Goal: Transaction & Acquisition: Purchase product/service

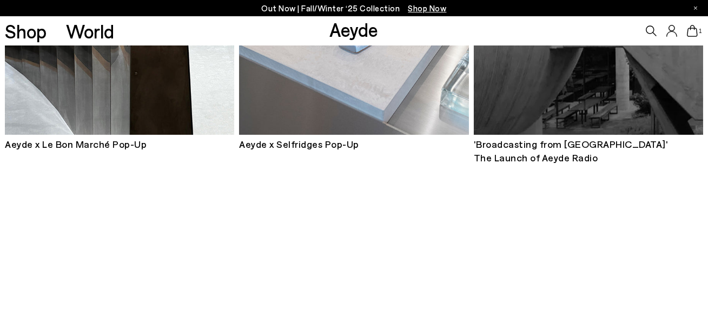
scroll to position [711, 0]
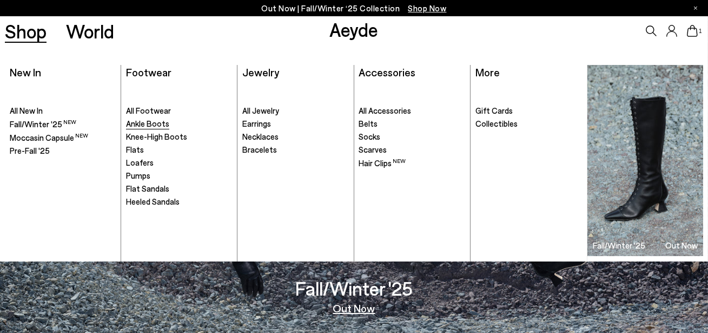
click at [142, 123] on span "Ankle Boots" at bounding box center [147, 123] width 43 height 10
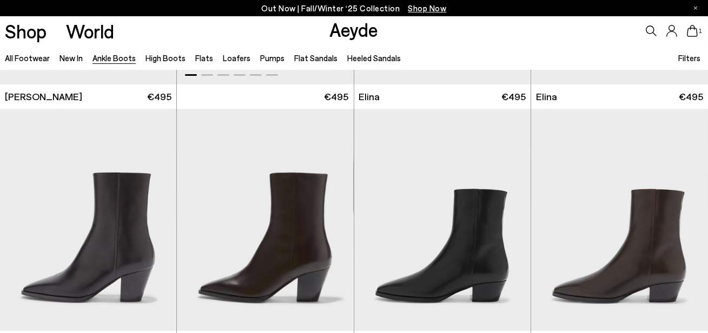
scroll to position [227, 0]
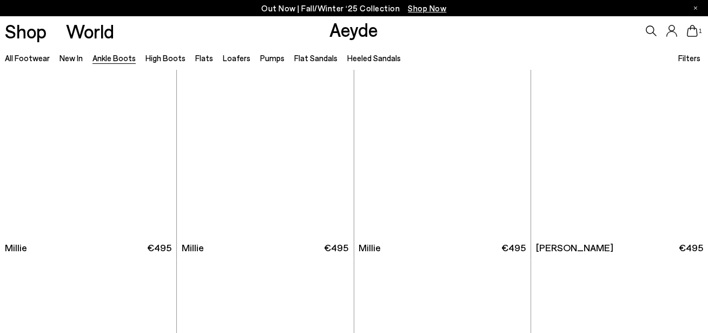
scroll to position [2010, 0]
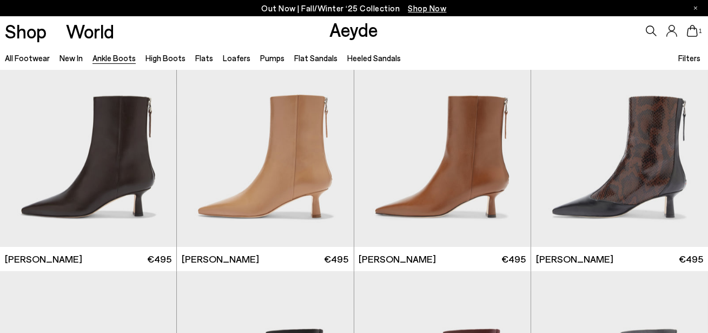
scroll to position [2263, 0]
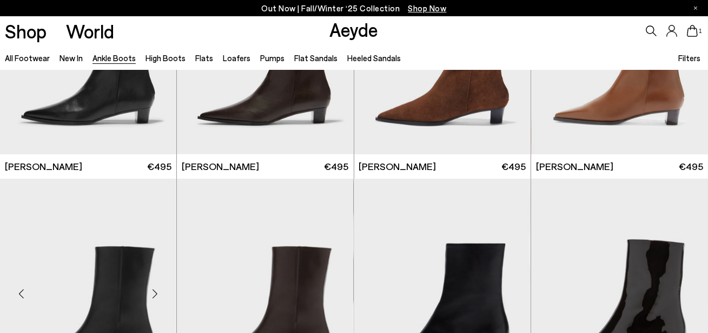
scroll to position [1505, 0]
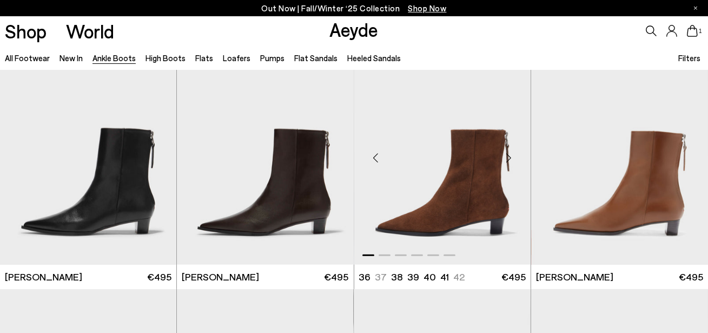
click at [509, 157] on div "Next slide" at bounding box center [509, 157] width 32 height 32
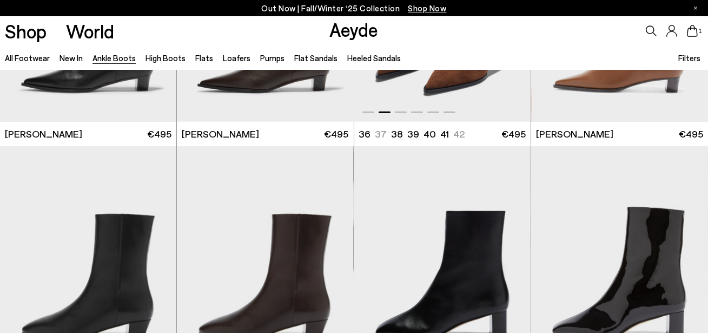
scroll to position [1661, 0]
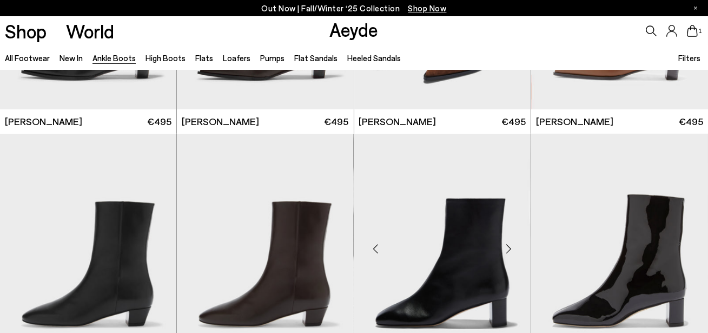
click at [512, 243] on div "Next slide" at bounding box center [509, 249] width 32 height 32
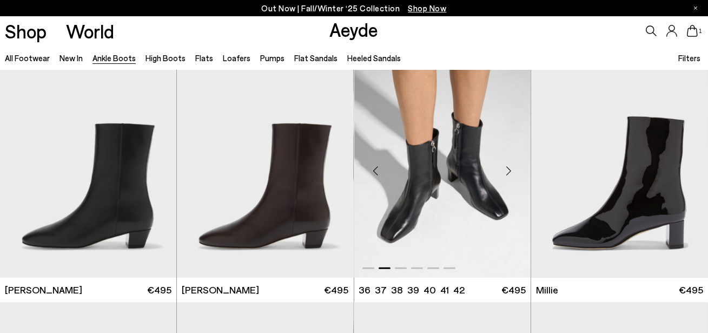
scroll to position [1738, 0]
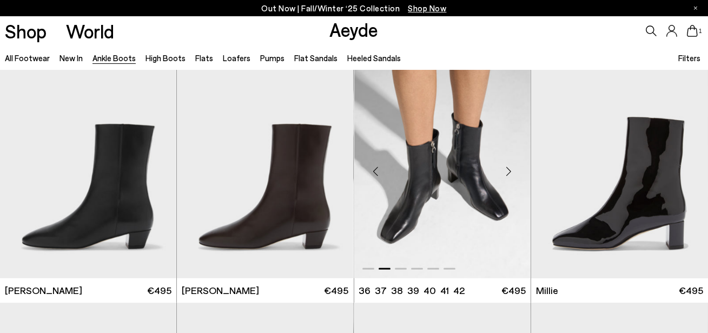
click at [511, 172] on div "Next slide" at bounding box center [509, 171] width 32 height 32
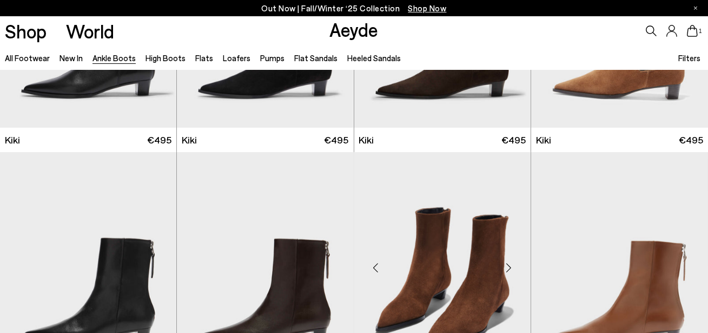
scroll to position [1394, 0]
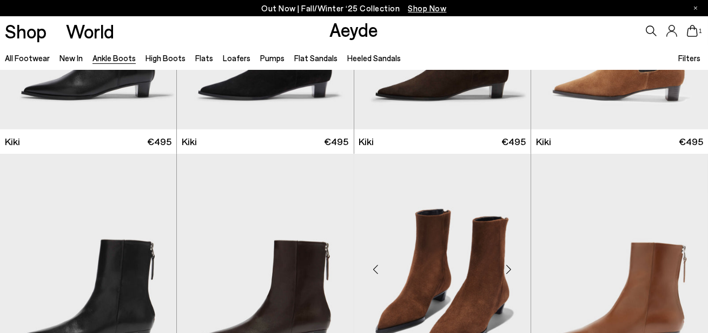
click at [511, 272] on div "Next slide" at bounding box center [509, 269] width 32 height 32
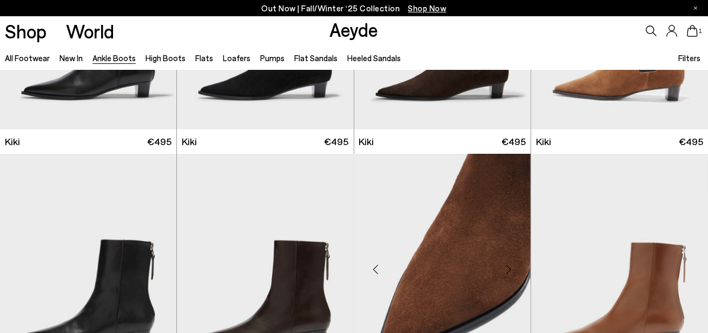
click at [511, 272] on div "Next slide" at bounding box center [509, 269] width 32 height 32
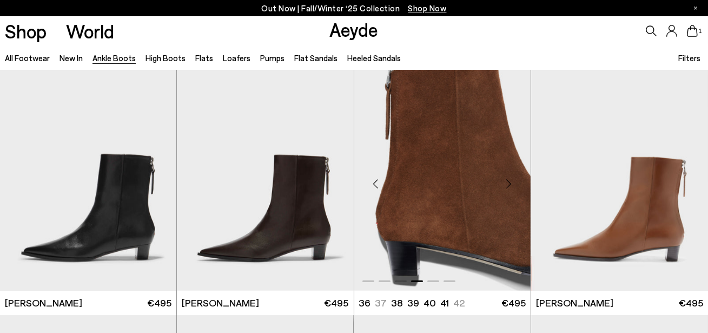
scroll to position [1481, 0]
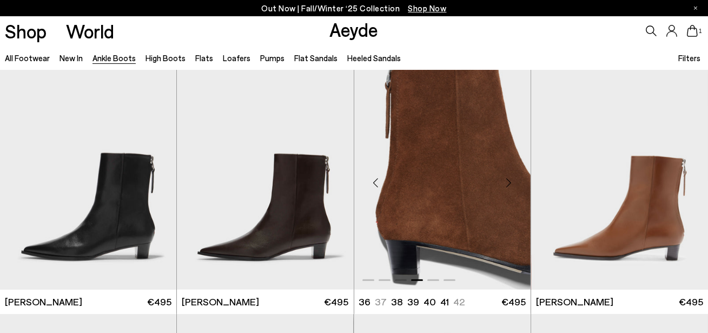
click at [511, 183] on div "Next slide" at bounding box center [509, 182] width 32 height 32
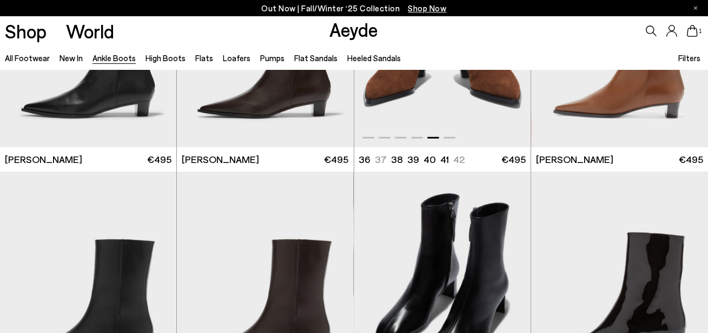
scroll to position [1647, 0]
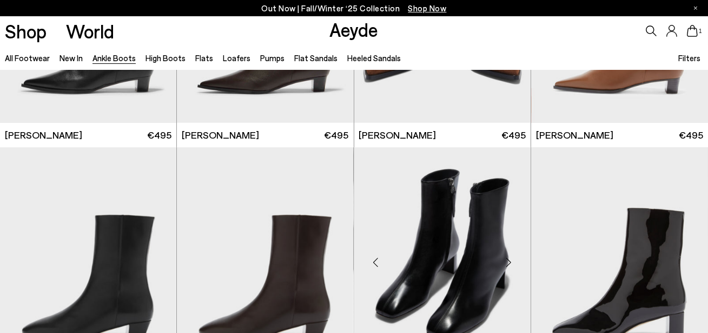
click at [503, 257] on div "Next slide" at bounding box center [509, 262] width 32 height 32
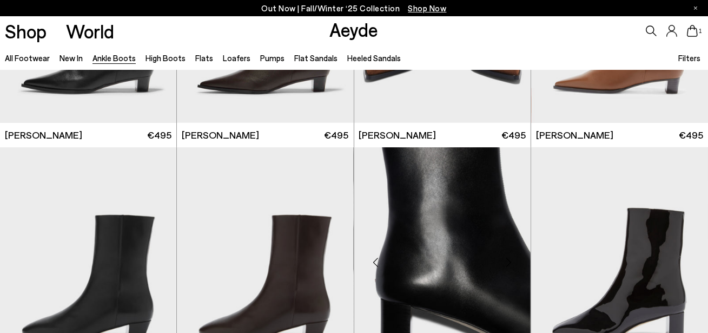
click at [503, 257] on div "Next slide" at bounding box center [509, 262] width 32 height 32
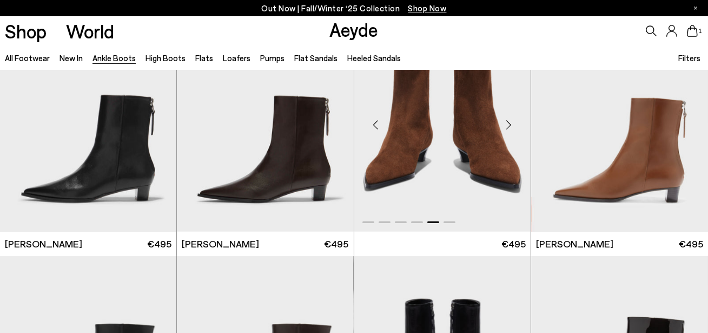
scroll to position [1521, 0]
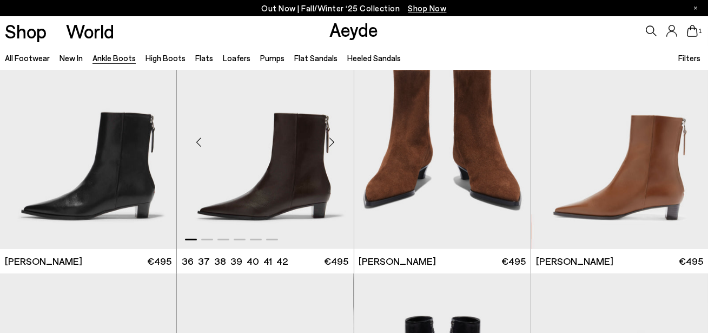
click at [333, 142] on div "Next slide" at bounding box center [332, 141] width 32 height 32
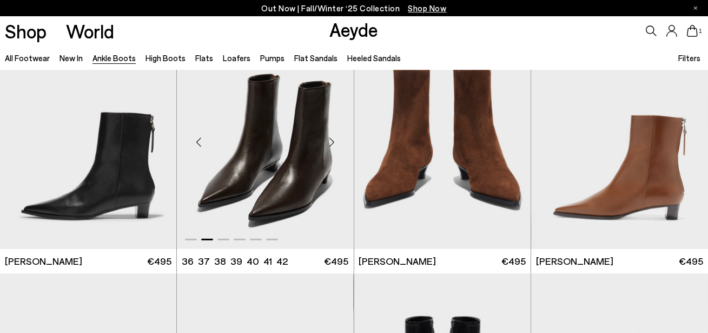
click at [333, 142] on div "Next slide" at bounding box center [332, 141] width 32 height 32
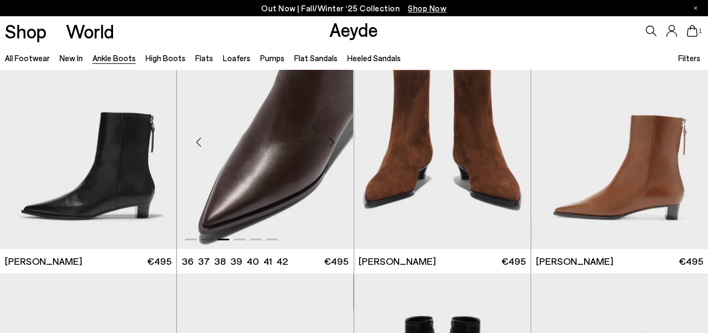
click at [333, 142] on div "Next slide" at bounding box center [332, 141] width 32 height 32
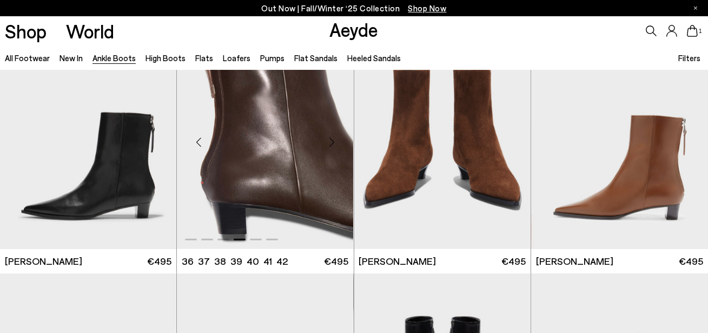
click at [333, 142] on div "Next slide" at bounding box center [332, 141] width 32 height 32
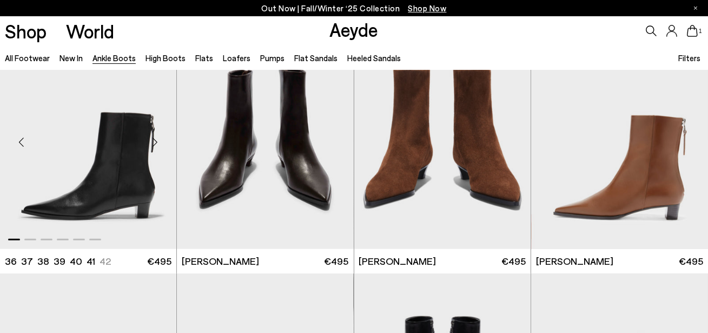
click at [157, 143] on div "Next slide" at bounding box center [154, 141] width 32 height 32
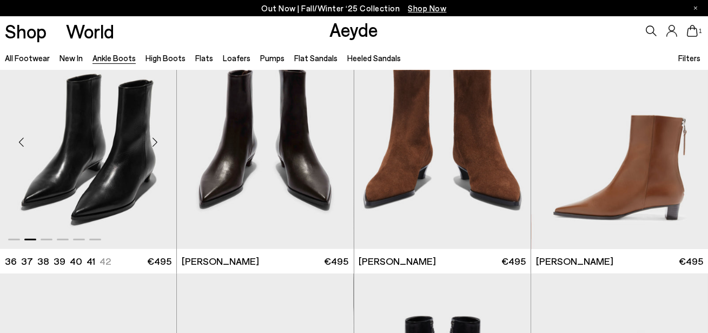
click at [157, 144] on div "Next slide" at bounding box center [154, 141] width 32 height 32
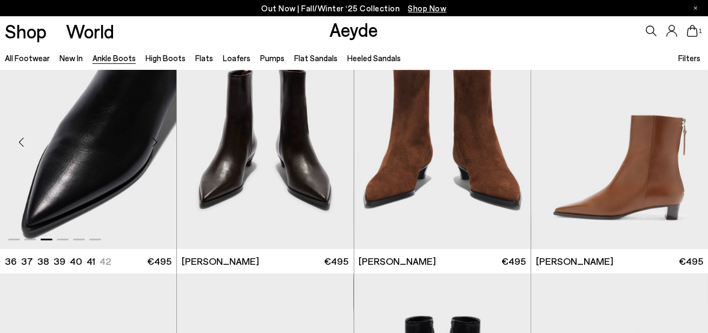
click at [157, 144] on div "Next slide" at bounding box center [154, 141] width 32 height 32
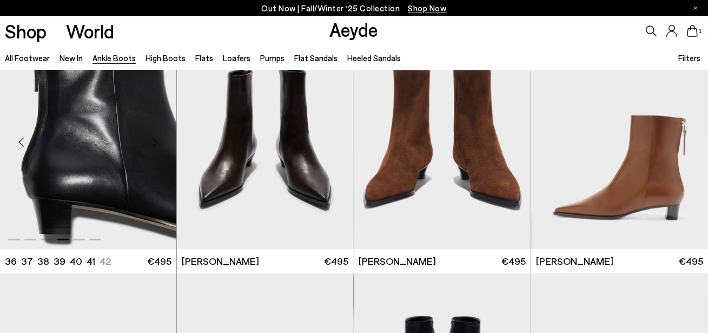
click at [157, 144] on div "Next slide" at bounding box center [154, 141] width 32 height 32
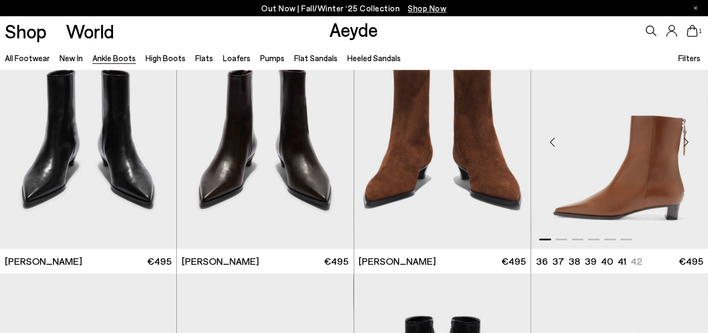
click at [552, 141] on div "Previous slide" at bounding box center [553, 141] width 32 height 32
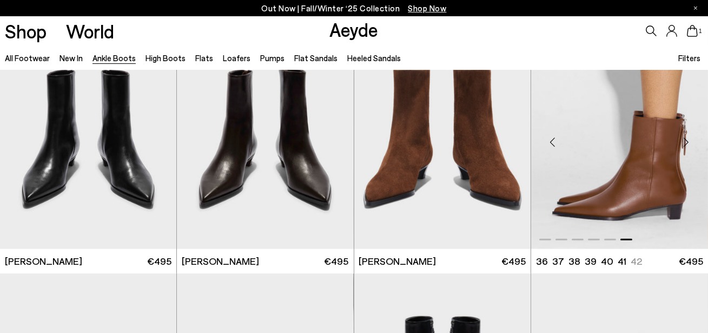
click at [552, 141] on div "Previous slide" at bounding box center [553, 141] width 32 height 32
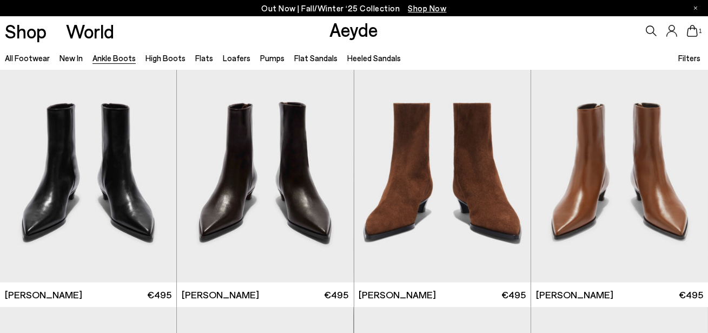
scroll to position [1490, 0]
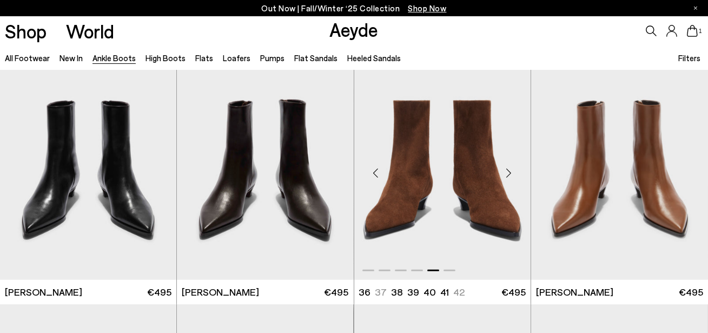
click at [379, 174] on div "Previous slide" at bounding box center [376, 172] width 32 height 32
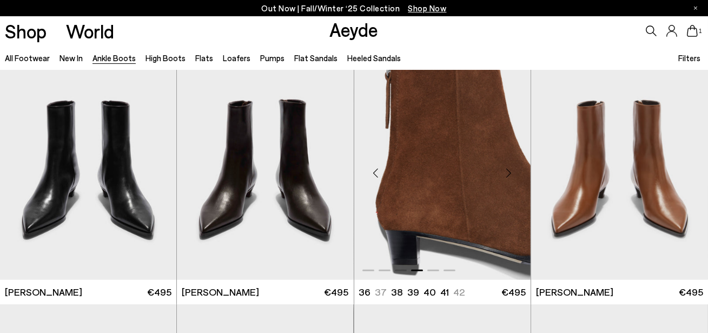
click at [374, 174] on div "Previous slide" at bounding box center [376, 172] width 32 height 32
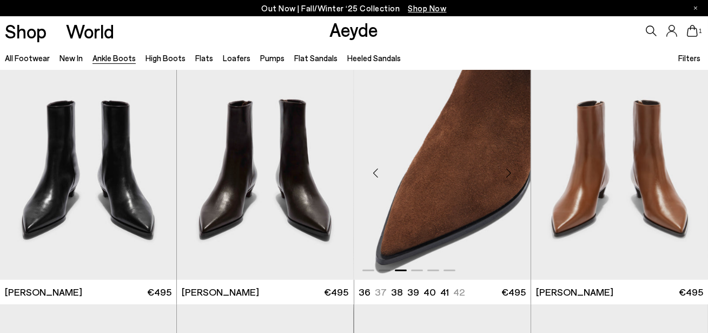
click at [374, 174] on div "Previous slide" at bounding box center [376, 172] width 32 height 32
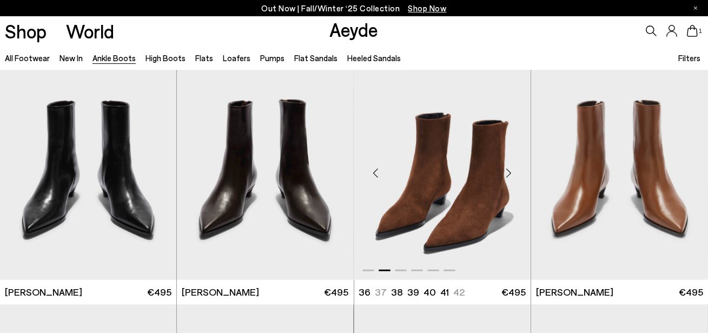
click at [373, 174] on div "Previous slide" at bounding box center [376, 172] width 32 height 32
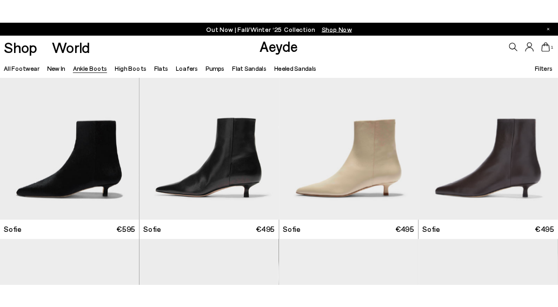
scroll to position [774, 0]
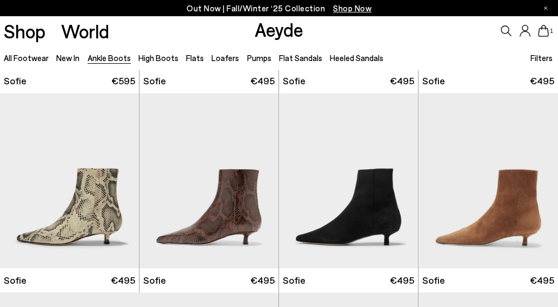
click at [500, 28] on div "1" at bounding box center [465, 30] width 186 height 29
click at [506, 29] on icon at bounding box center [506, 30] width 11 height 11
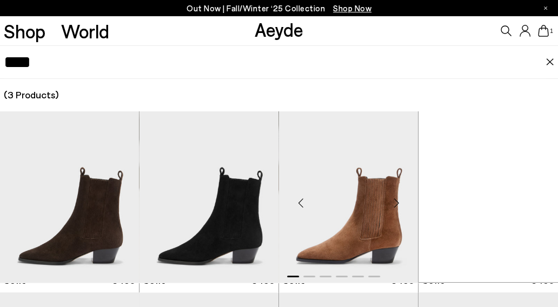
scroll to position [55, 0]
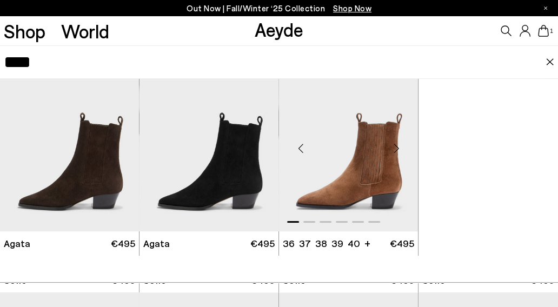
type input "***"
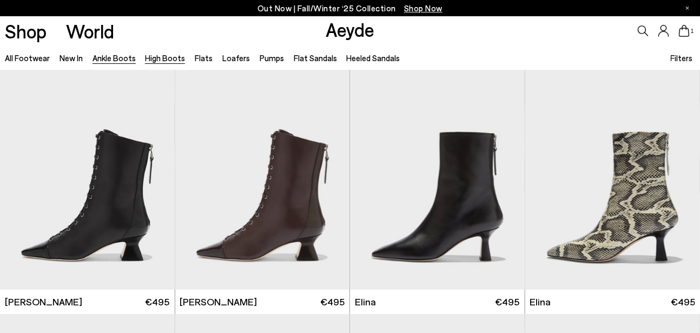
click at [156, 61] on link "High Boots" at bounding box center [165, 58] width 40 height 10
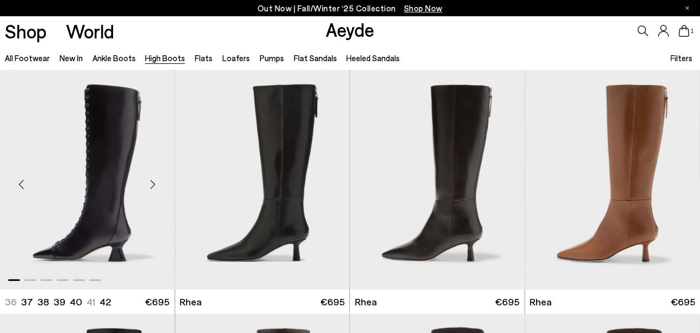
click at [95, 184] on img "1 / 6" at bounding box center [87, 180] width 175 height 220
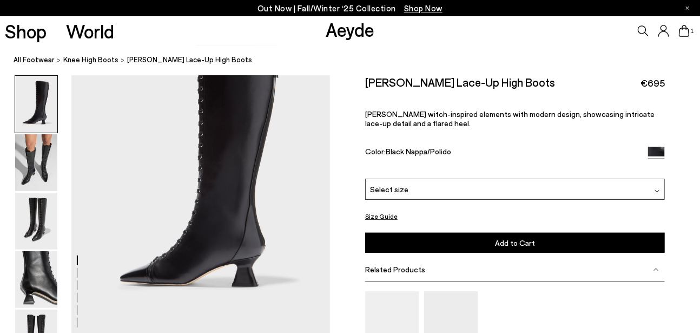
scroll to position [92, 0]
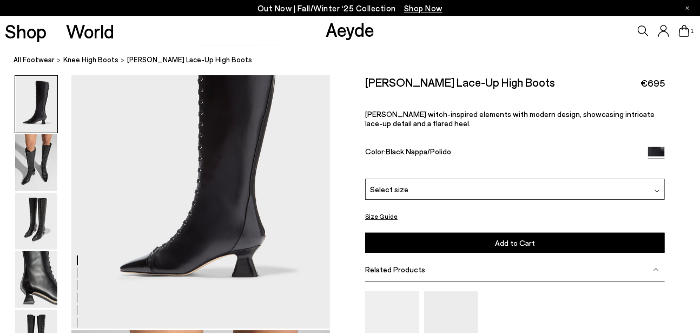
click at [391, 191] on span "Select size" at bounding box center [389, 188] width 38 height 11
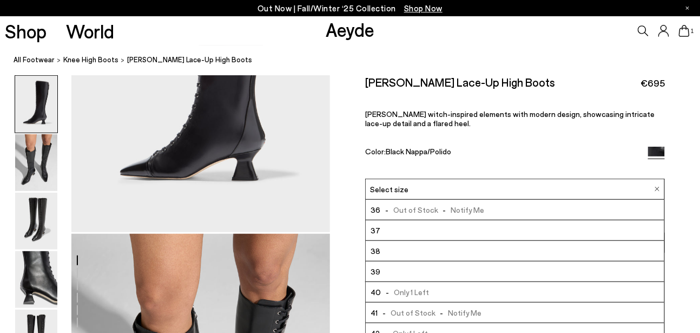
scroll to position [199, 0]
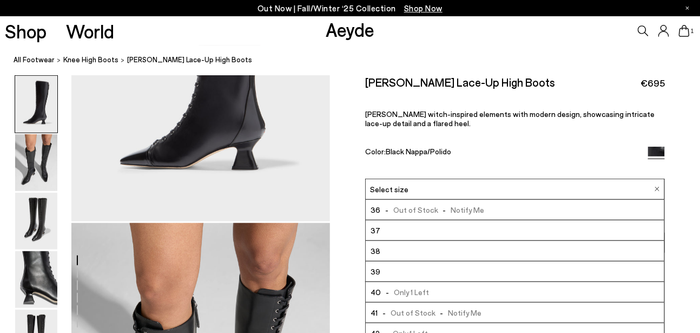
click at [516, 68] on nav "All Footwear knee high boots Mavis Lace-Up High Boots" at bounding box center [357, 60] width 686 height 30
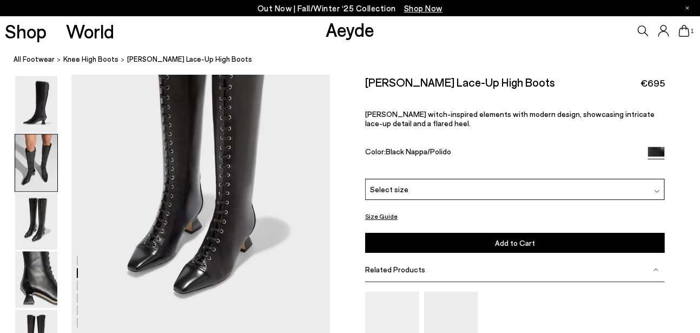
scroll to position [504, 0]
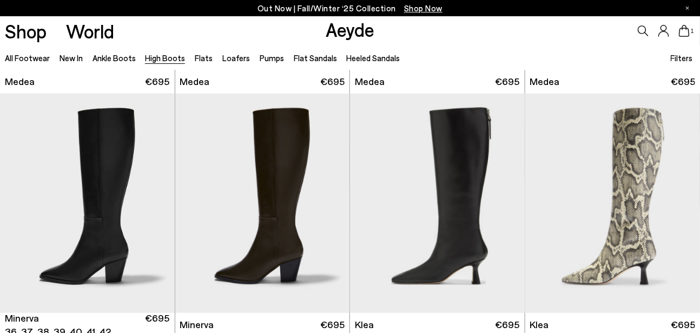
scroll to position [486, 0]
